Goal: Contribute content

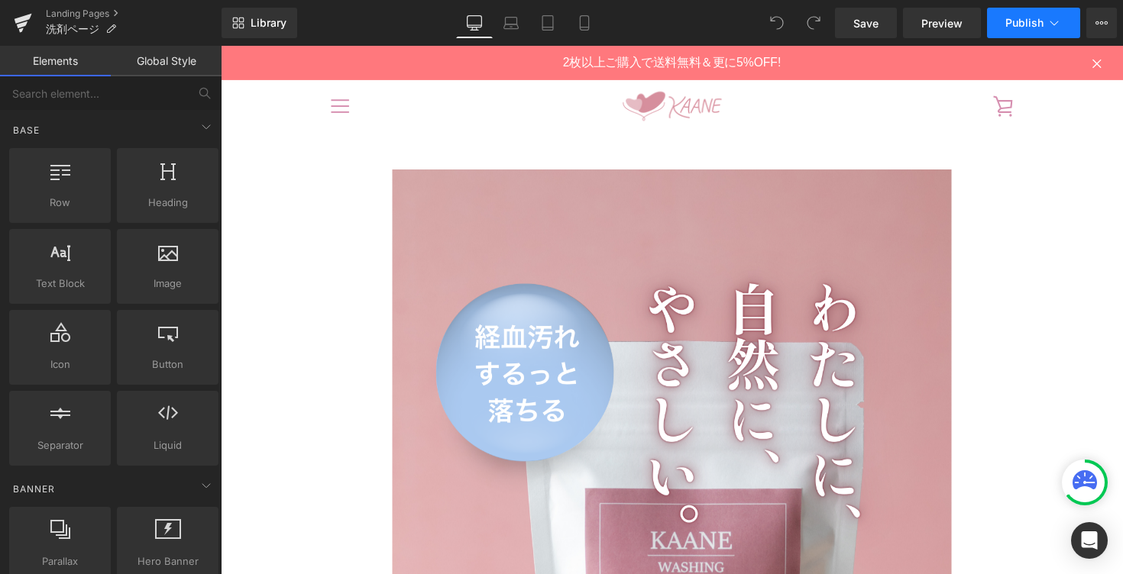
click at [1027, 31] on button "Publish" at bounding box center [1033, 23] width 93 height 31
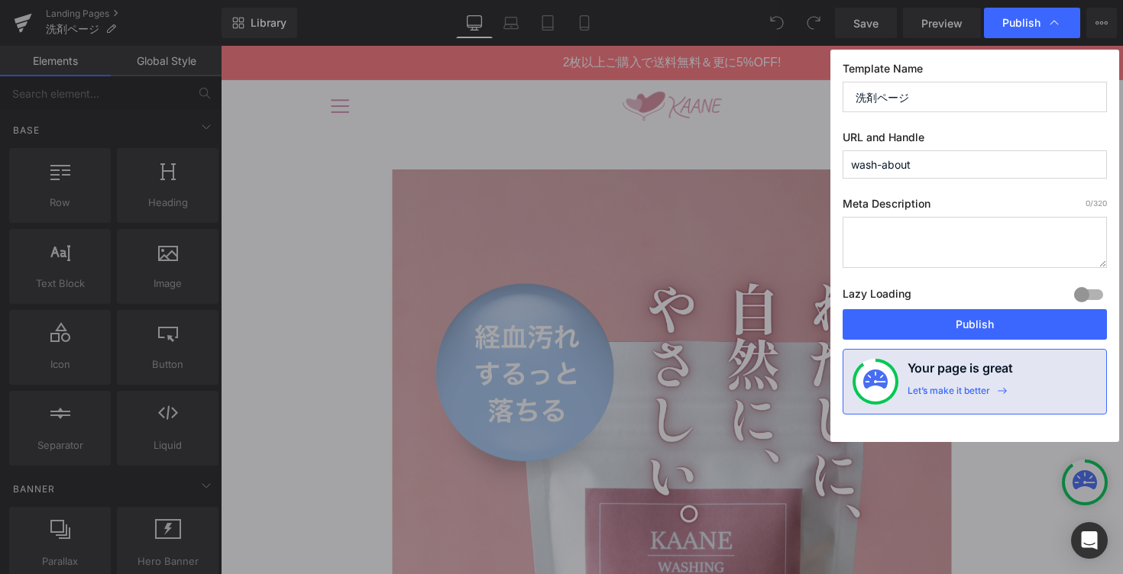
click at [987, 99] on input "洗剤ページ" at bounding box center [974, 97] width 264 height 31
type input "KAANE WASHING POWDER"
click at [1020, 31] on div "Publish" at bounding box center [1032, 23] width 96 height 31
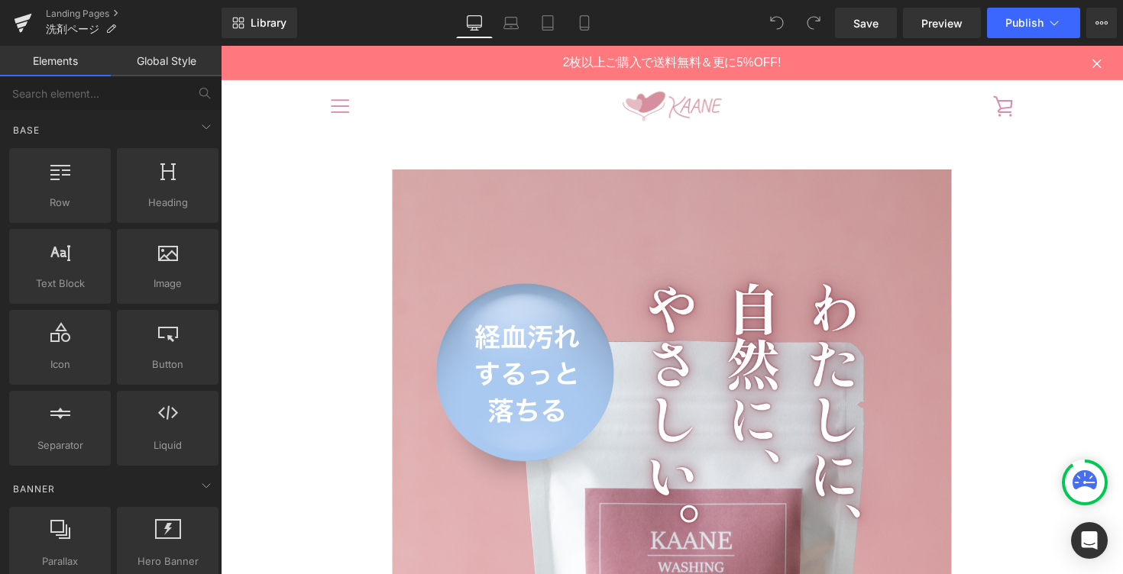
click at [1020, 31] on button "Publish" at bounding box center [1033, 23] width 93 height 31
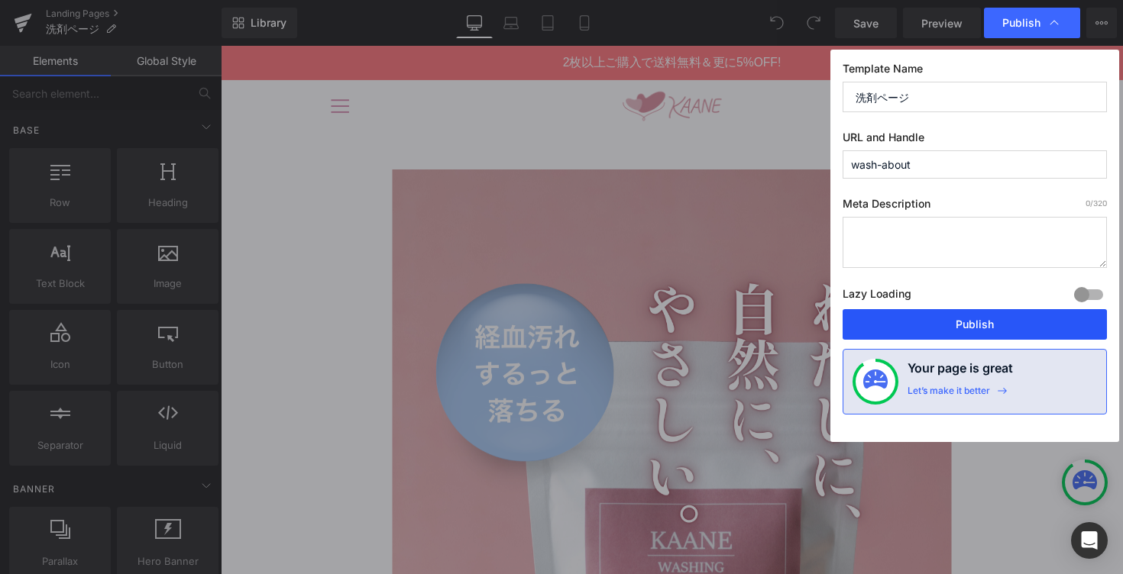
click at [959, 324] on button "Publish" at bounding box center [974, 324] width 264 height 31
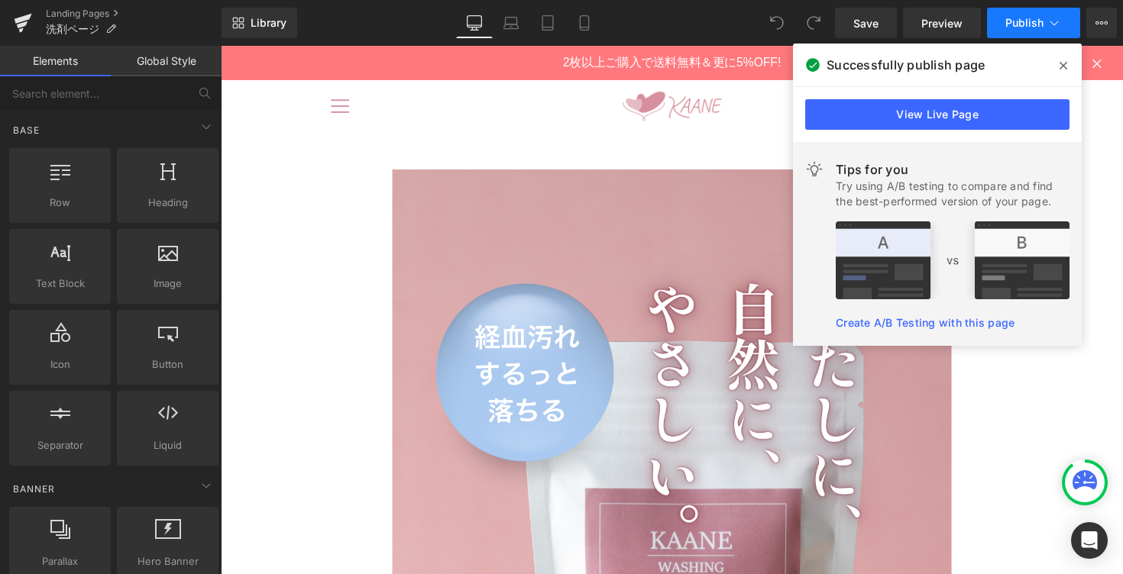
click at [1059, 21] on icon at bounding box center [1053, 22] width 15 height 15
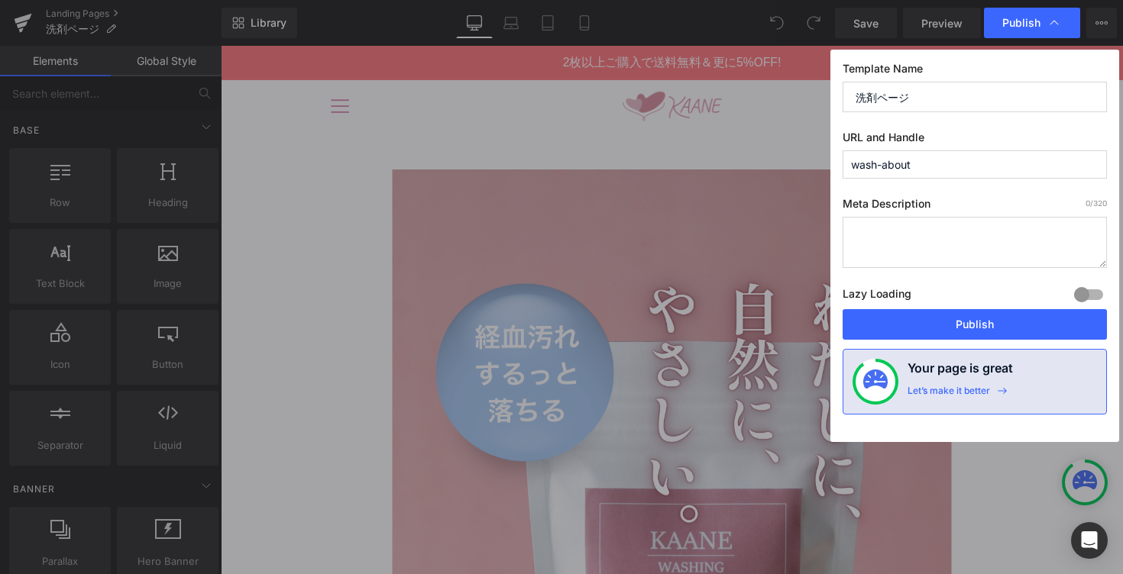
click at [907, 233] on textarea at bounding box center [974, 242] width 264 height 51
paste textarea "KAANE WASHING POWDERは経血汚れにぴったりなつけ置き洗剤。自然素材100%だから人にも環境にも優しく、さわやかなゼラニウムシトラスの香りと共…"
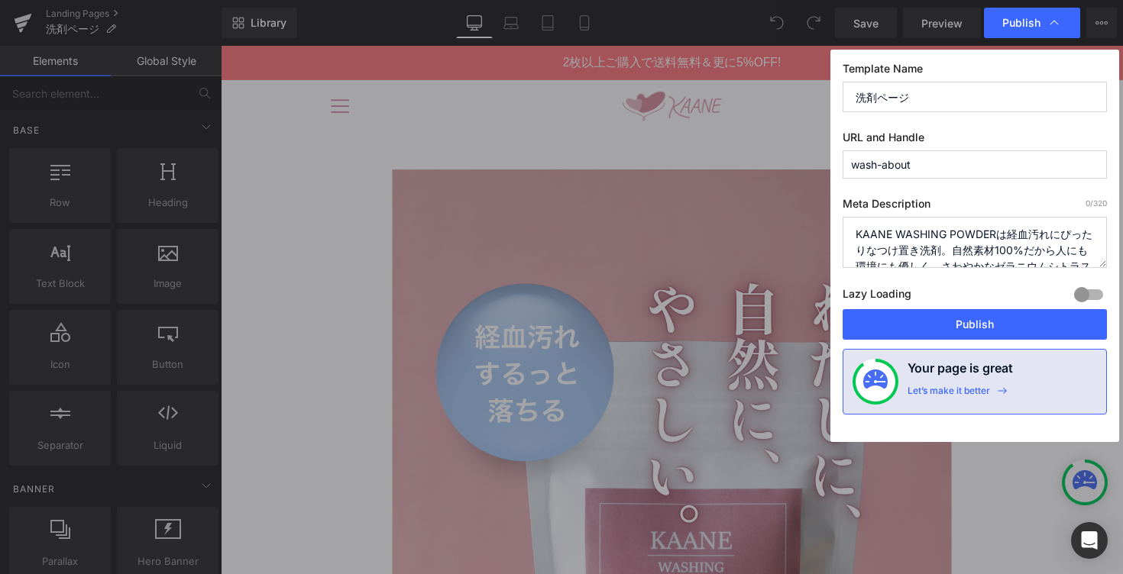
scroll to position [70, 0]
type textarea "KAANE WASHING POWDERは経血汚れにぴったりなつけ置き洗剤。自然素材100%だから人にも環境にも優しく、さわやかなゼラニウムシトラスの香りと共…"
click at [939, 99] on input "洗剤ページ" at bounding box center [974, 97] width 264 height 31
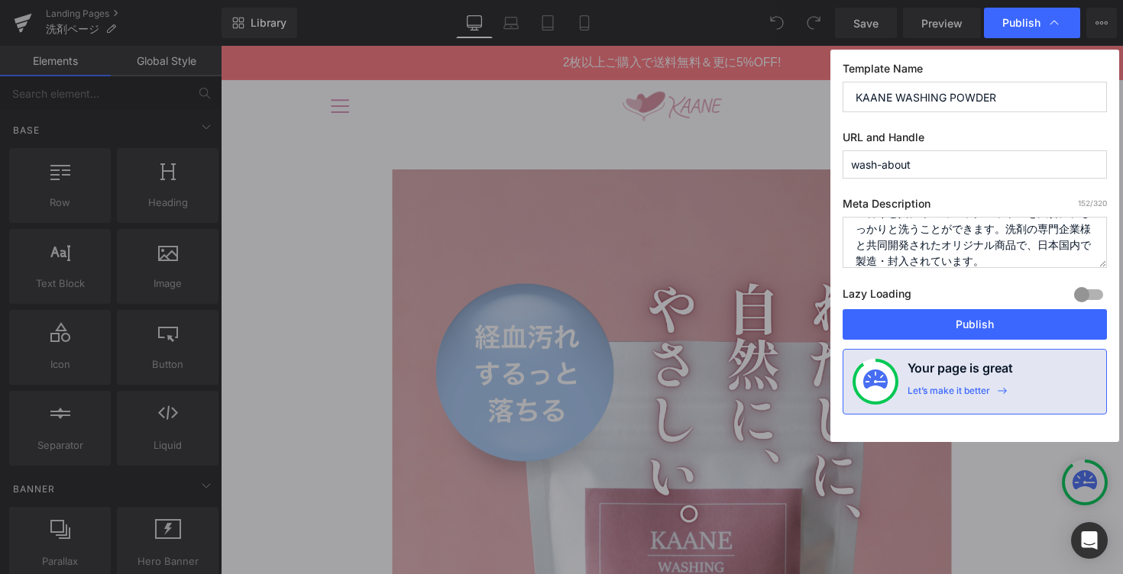
click at [888, 99] on input "KAANE WASHING POWDER" at bounding box center [974, 97] width 264 height 31
paste input "オーガニックコットン吸水ショーツ用つけ置き洗剤"
type input "オーガニックコットン吸水ショーツ用つけ置き洗剤 KAANE WASHING POWDER"
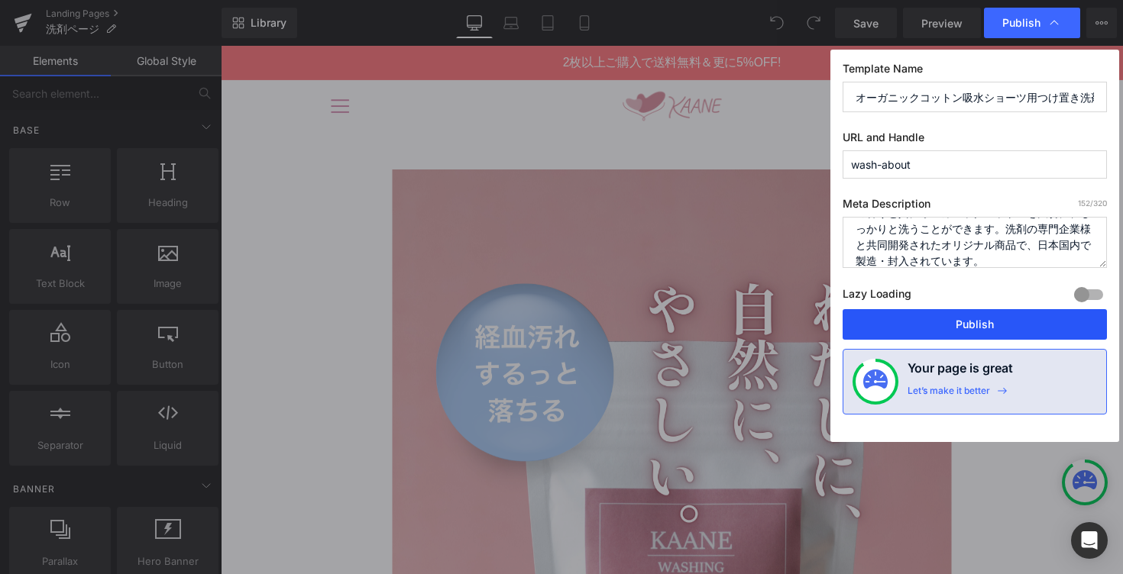
click at [967, 324] on button "Publish" at bounding box center [974, 324] width 264 height 31
